Goal: Navigation & Orientation: Go to known website

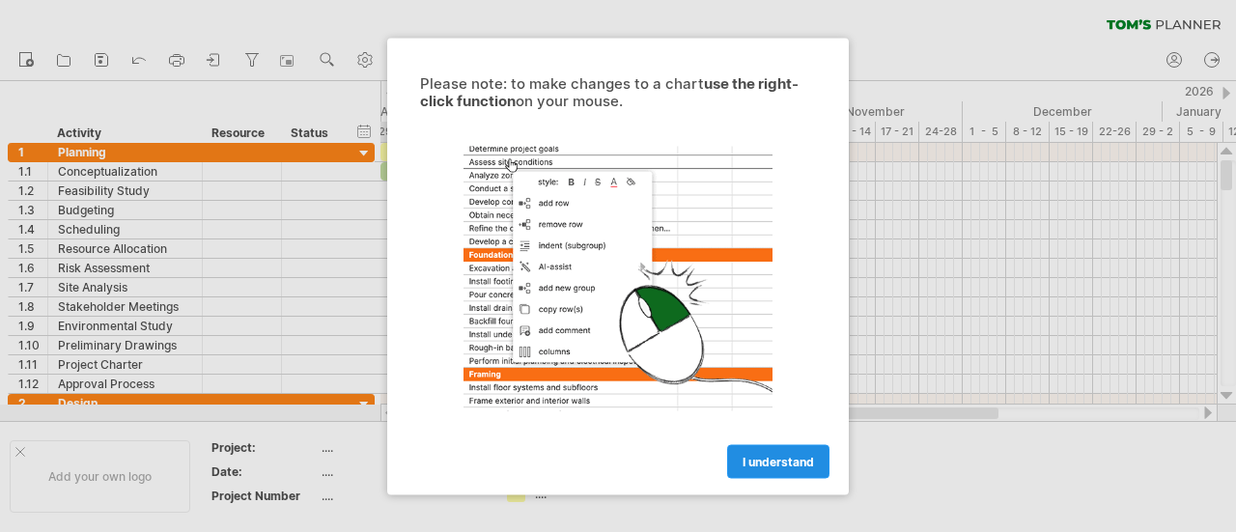
click at [769, 464] on span "I understand" at bounding box center [778, 461] width 71 height 14
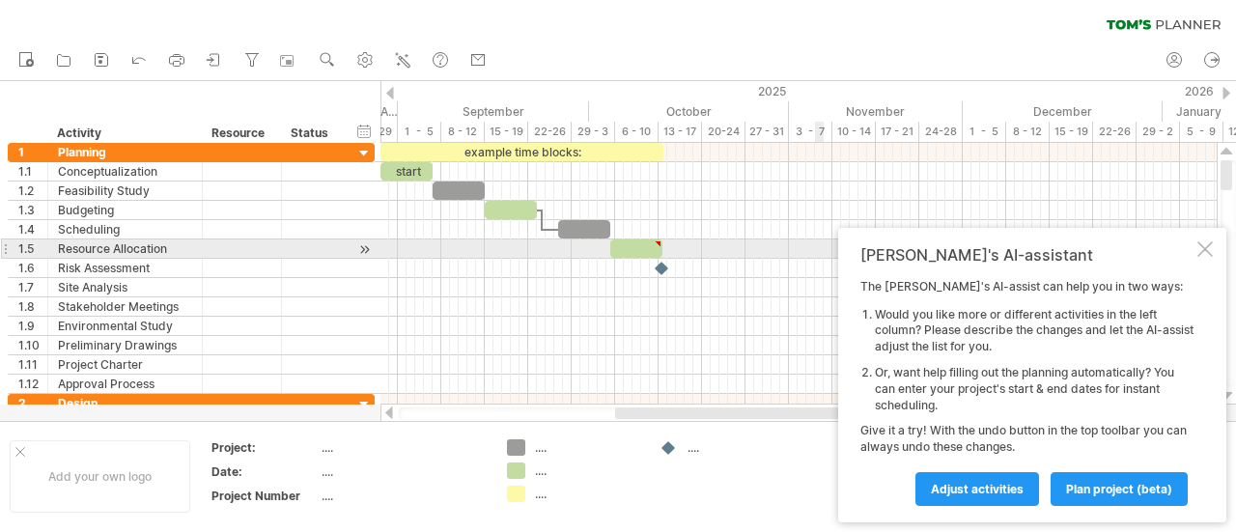
click at [1206, 252] on div at bounding box center [1204, 248] width 15 height 15
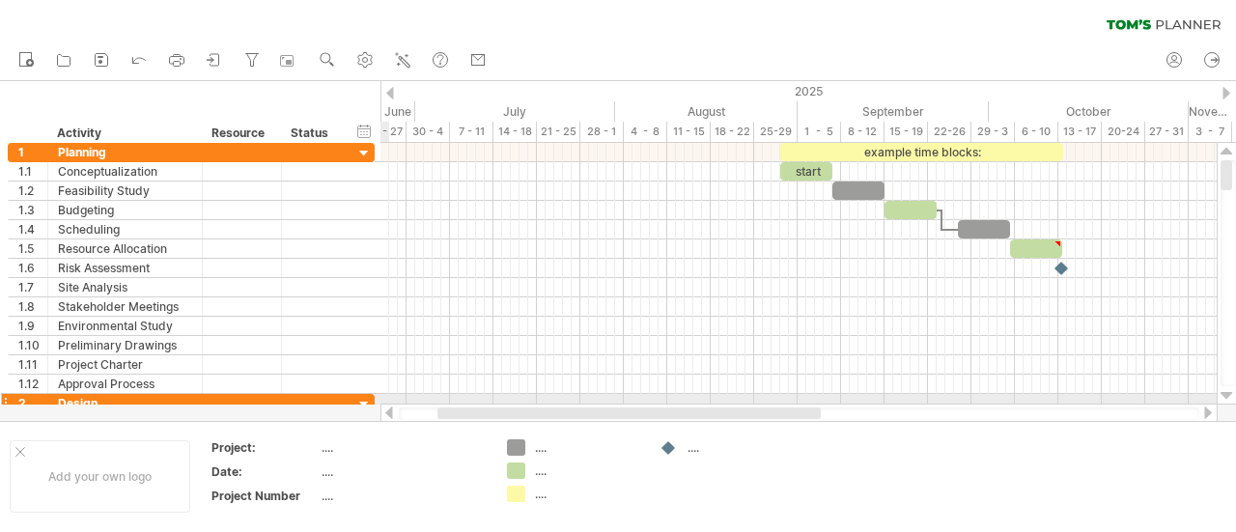
drag, startPoint x: 645, startPoint y: 413, endPoint x: 340, endPoint y: 404, distance: 305.3
click at [340, 404] on div "Trying to reach [DOMAIN_NAME] Connected again... 0% clear filter new 1" at bounding box center [618, 266] width 1236 height 532
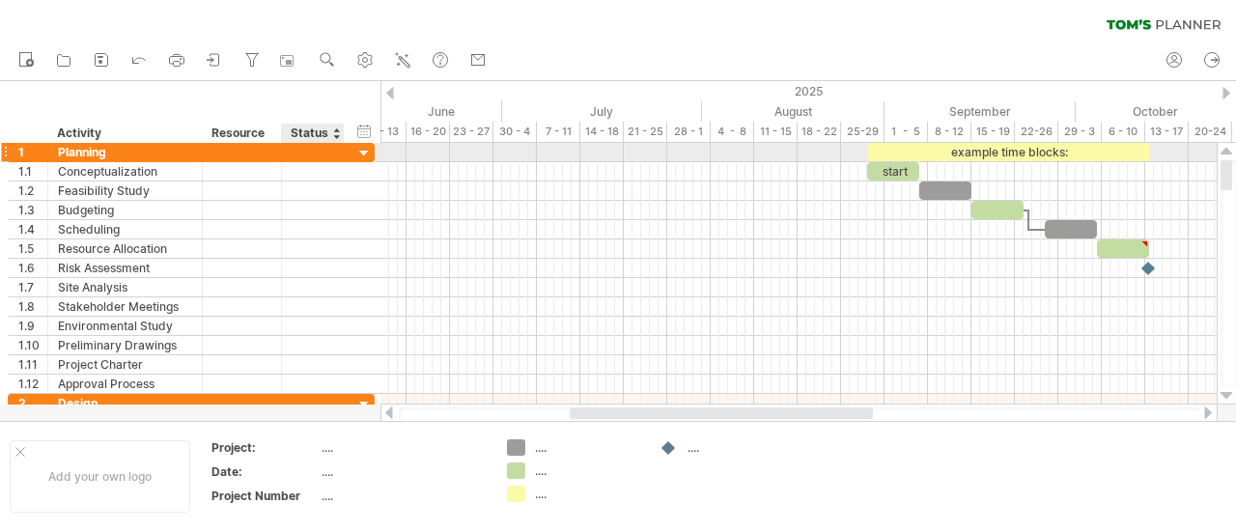
click at [362, 154] on div at bounding box center [364, 154] width 18 height 18
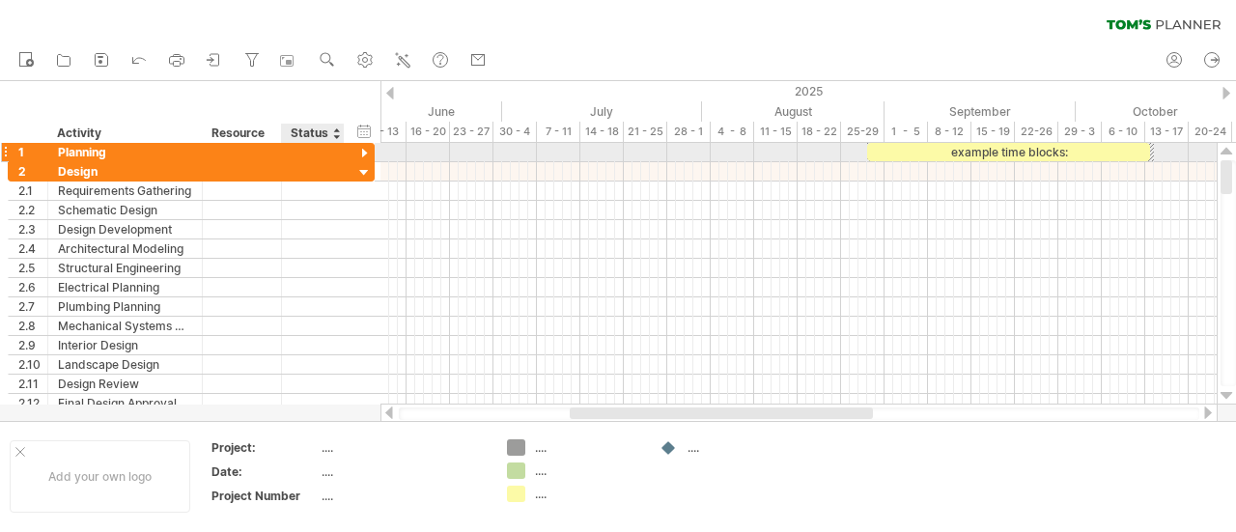
click at [362, 154] on div at bounding box center [364, 154] width 18 height 18
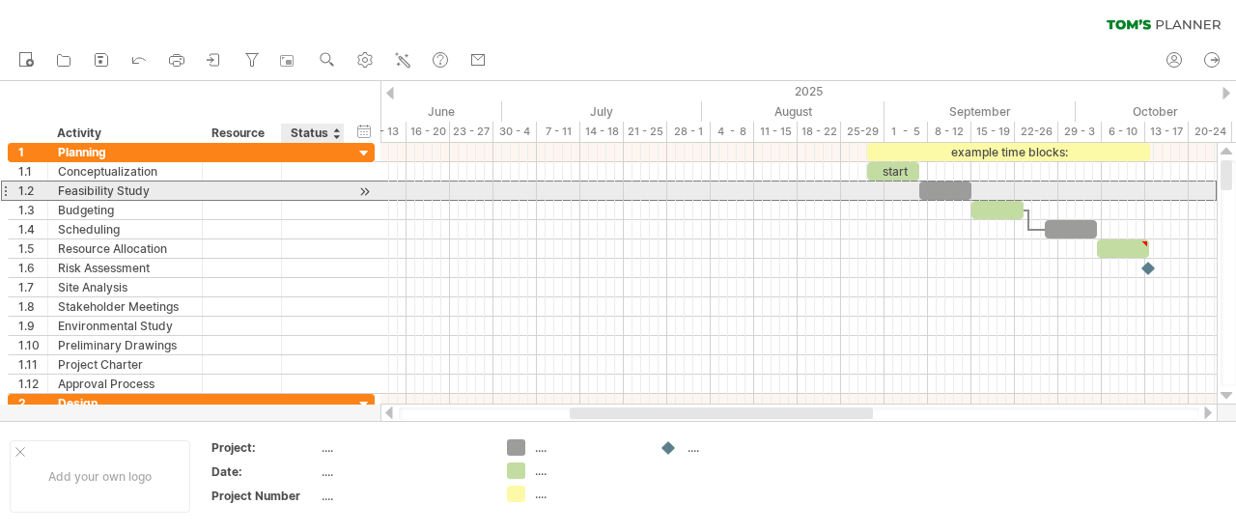
click at [331, 188] on div at bounding box center [313, 191] width 42 height 18
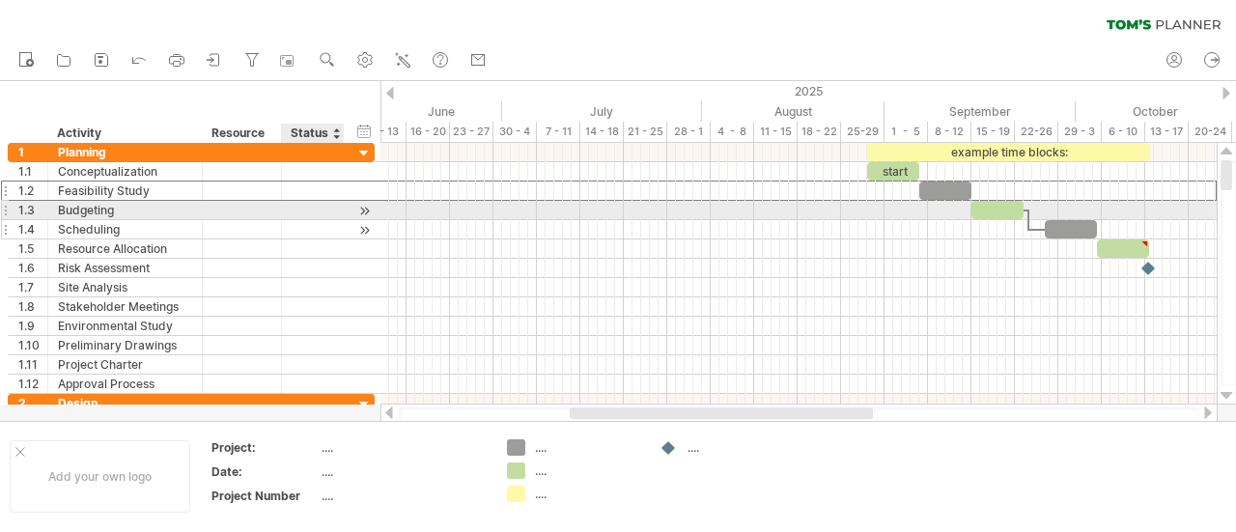
click at [303, 220] on div at bounding box center [313, 229] width 42 height 18
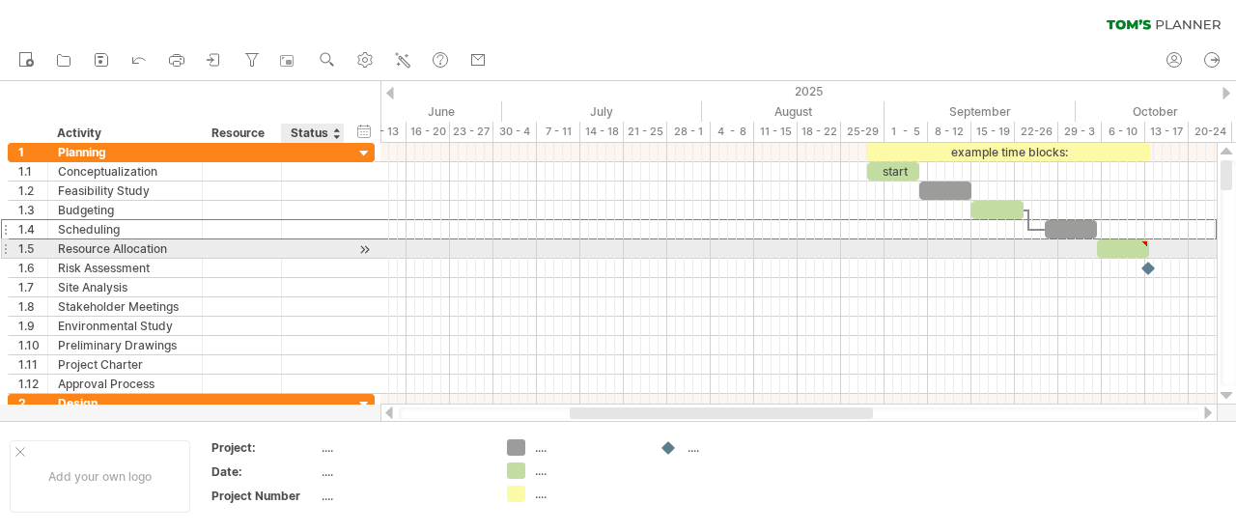
click at [300, 250] on div at bounding box center [313, 248] width 42 height 18
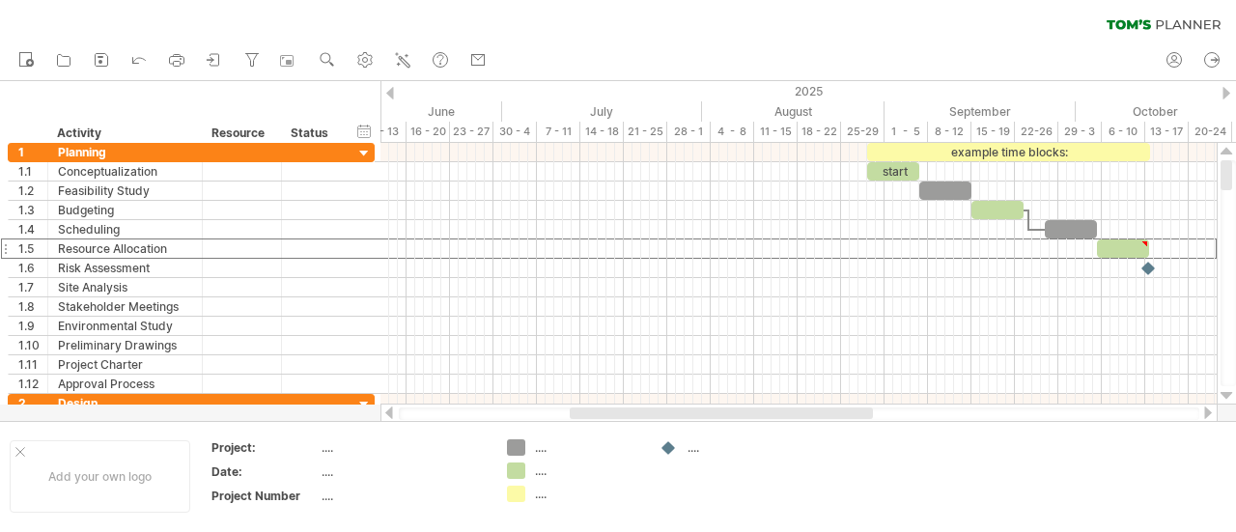
click at [753, 410] on div at bounding box center [721, 413] width 303 height 12
